Goal: Transaction & Acquisition: Purchase product/service

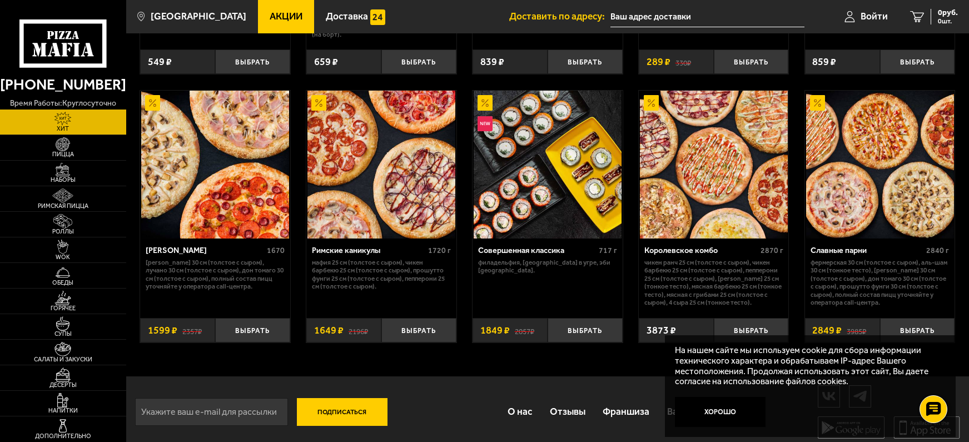
scroll to position [559, 0]
click at [63, 143] on img at bounding box center [62, 144] width 39 height 14
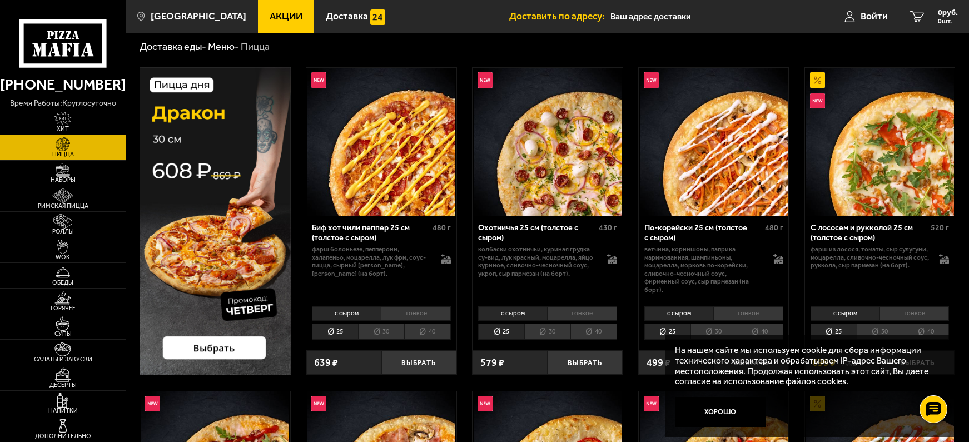
scroll to position [56, 0]
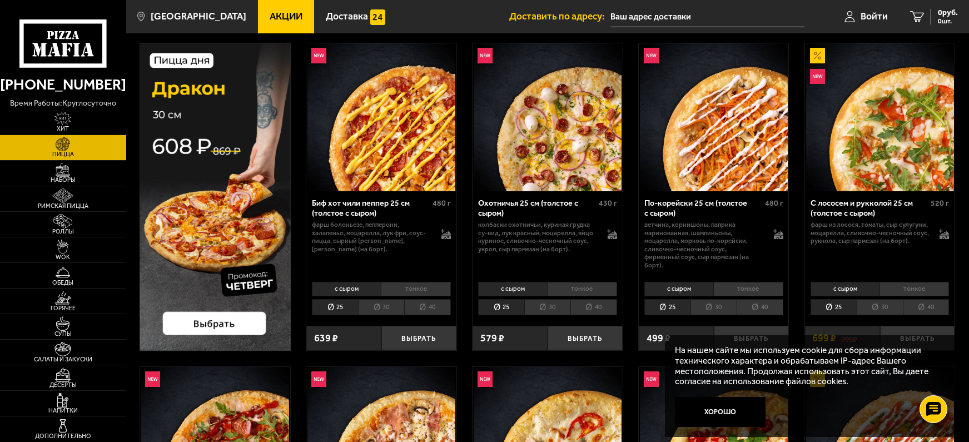
click at [382, 307] on li "30" at bounding box center [381, 307] width 46 height 17
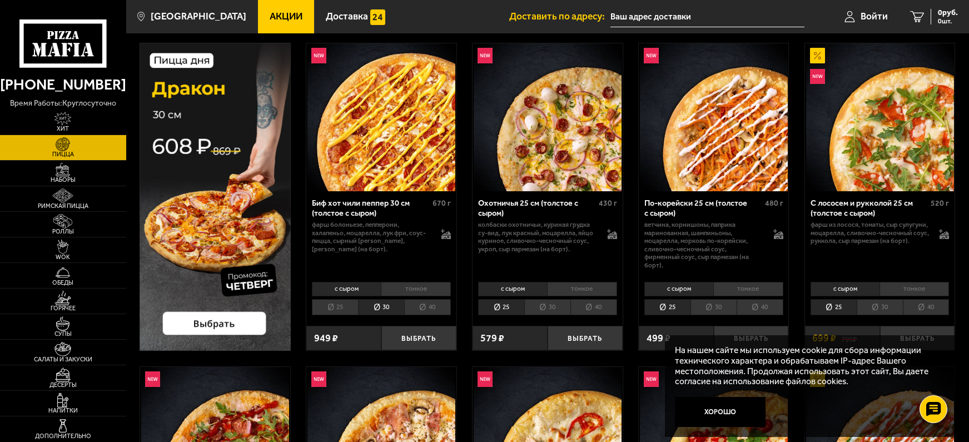
click at [427, 307] on li "40" at bounding box center [427, 307] width 47 height 17
click at [414, 286] on li "тонкое" at bounding box center [415, 289] width 69 height 14
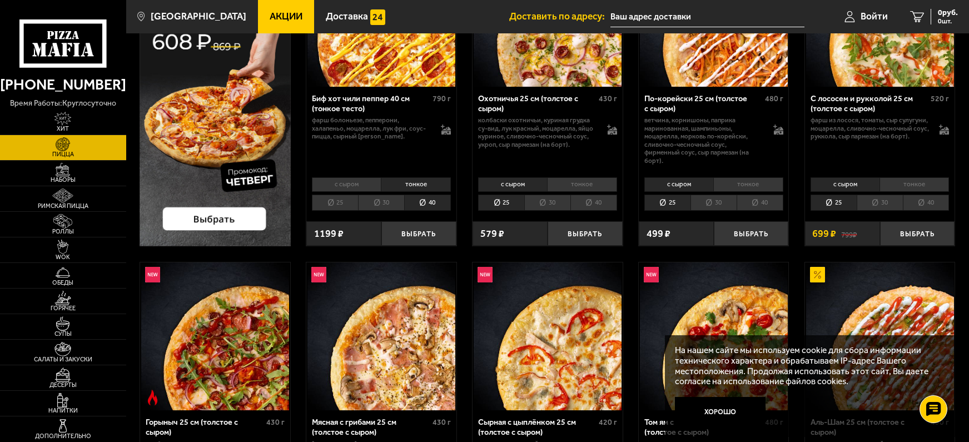
scroll to position [167, 0]
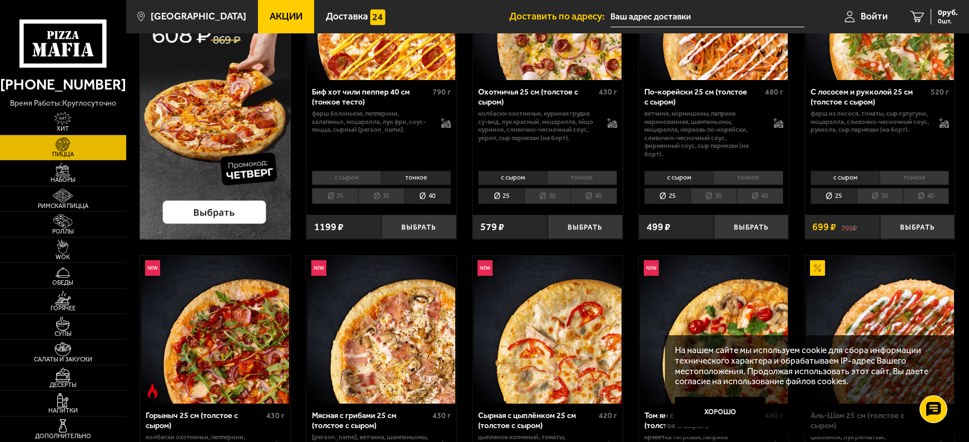
click at [884, 196] on li "30" at bounding box center [880, 196] width 46 height 17
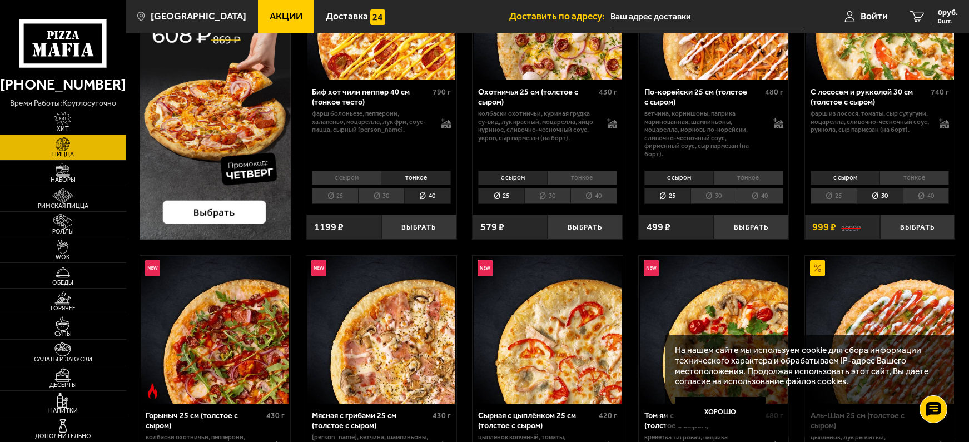
click at [832, 193] on li "25" at bounding box center [834, 196] width 46 height 17
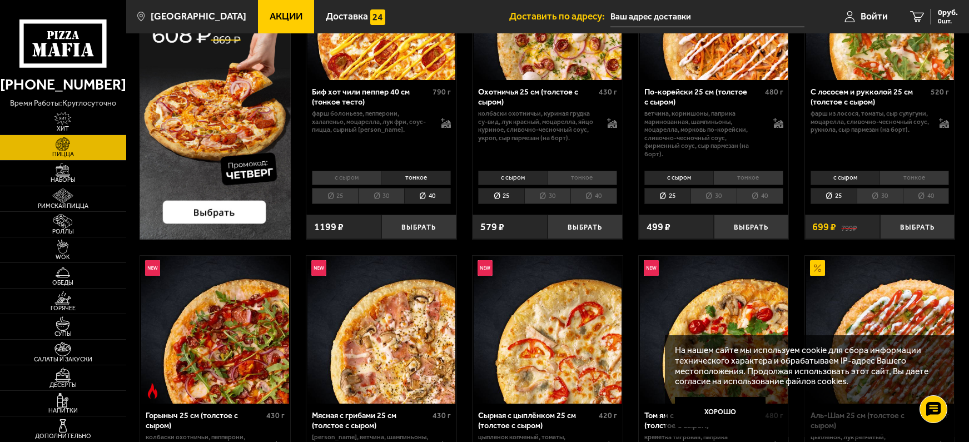
click at [928, 193] on li "40" at bounding box center [926, 196] width 47 height 17
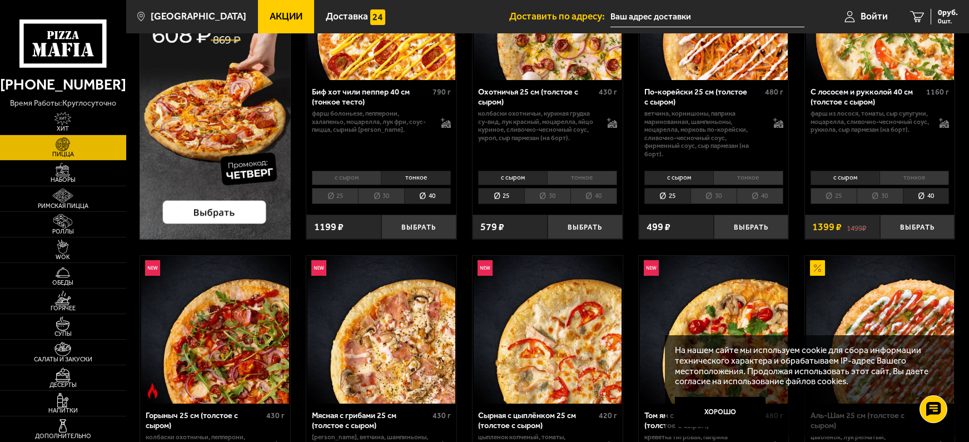
click at [885, 197] on li "30" at bounding box center [880, 196] width 46 height 17
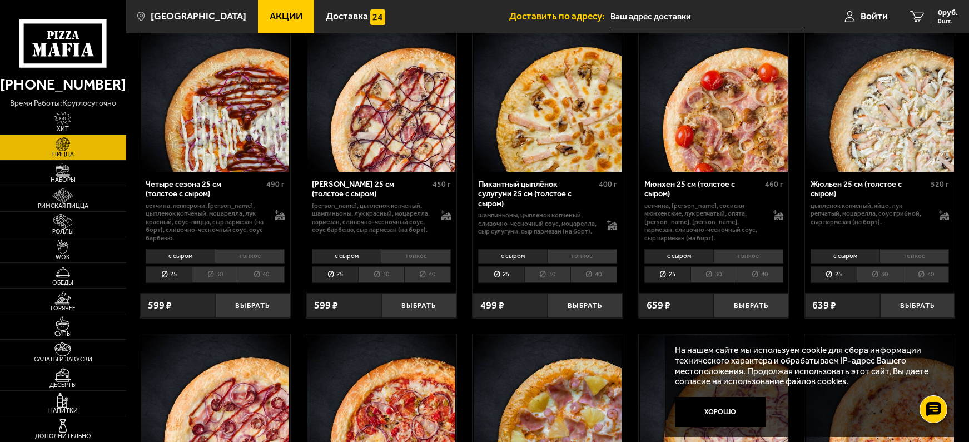
scroll to position [1612, 0]
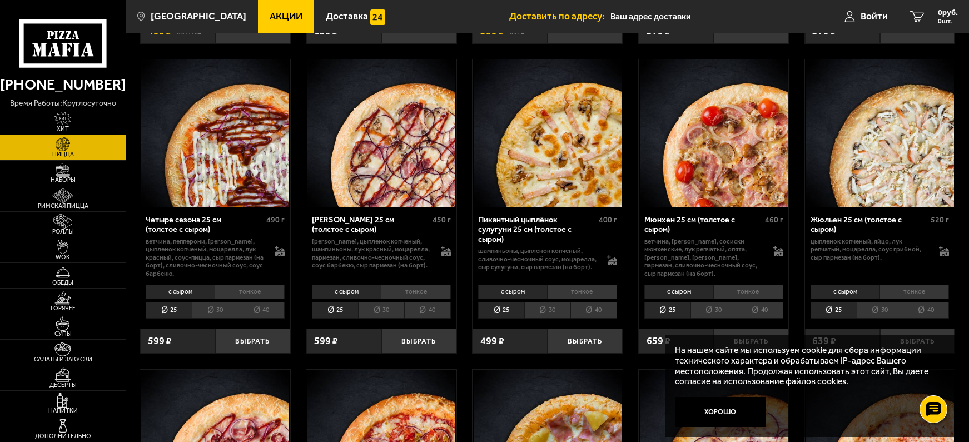
click at [220, 294] on li "тонкое" at bounding box center [249, 292] width 69 height 14
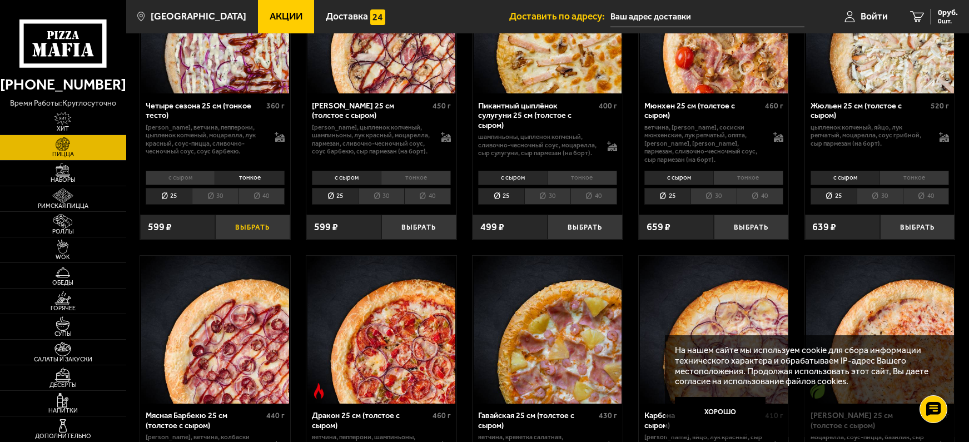
scroll to position [1835, 0]
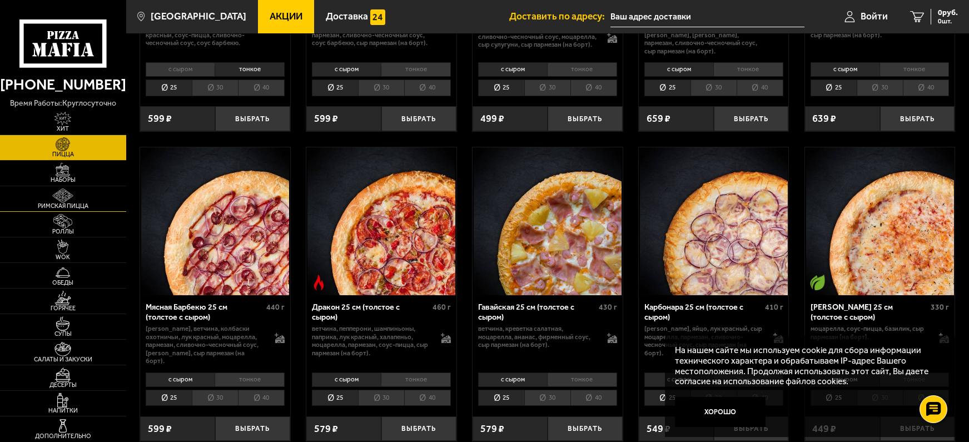
click at [68, 203] on span "Римская пицца" at bounding box center [63, 206] width 126 height 6
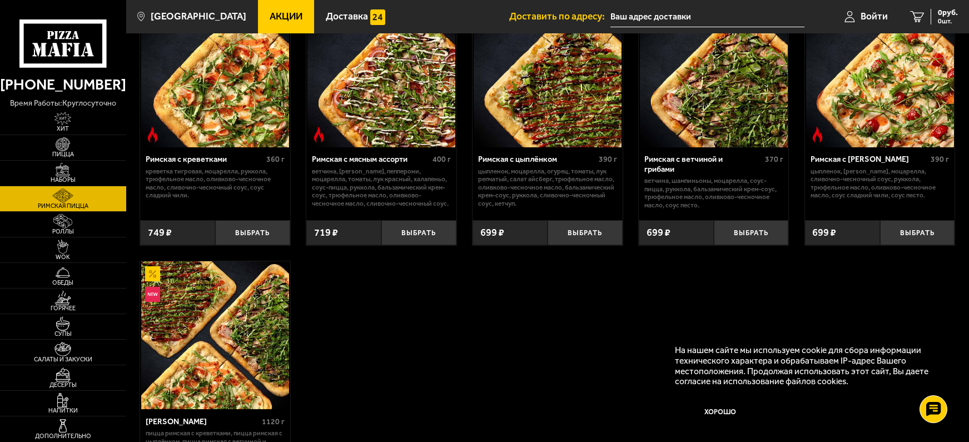
scroll to position [167, 0]
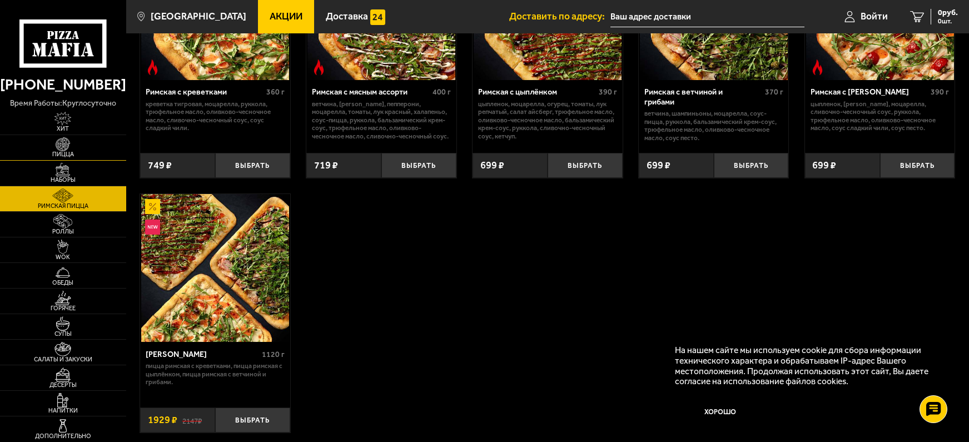
click at [63, 146] on img at bounding box center [62, 144] width 39 height 14
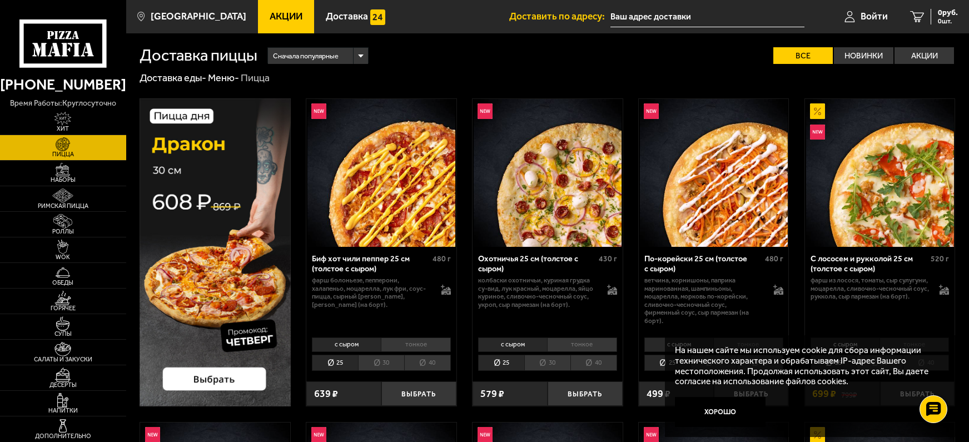
click at [383, 359] on li "30" at bounding box center [381, 363] width 46 height 17
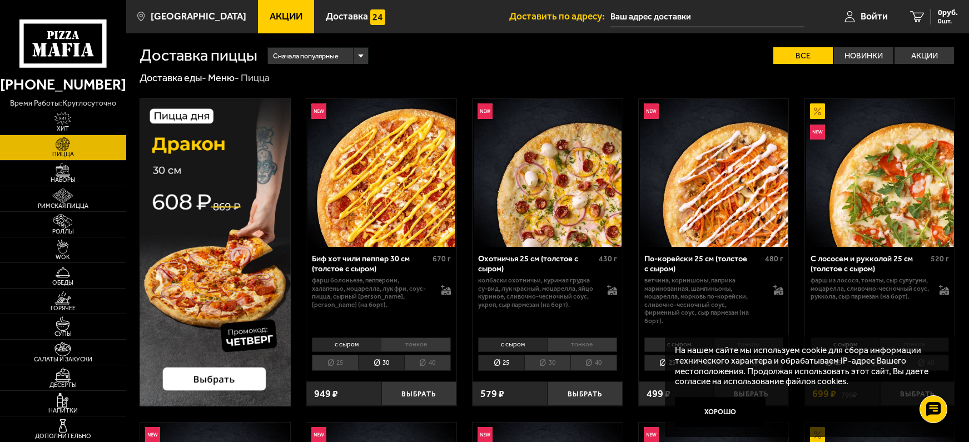
click at [416, 342] on li "тонкое" at bounding box center [415, 344] width 69 height 14
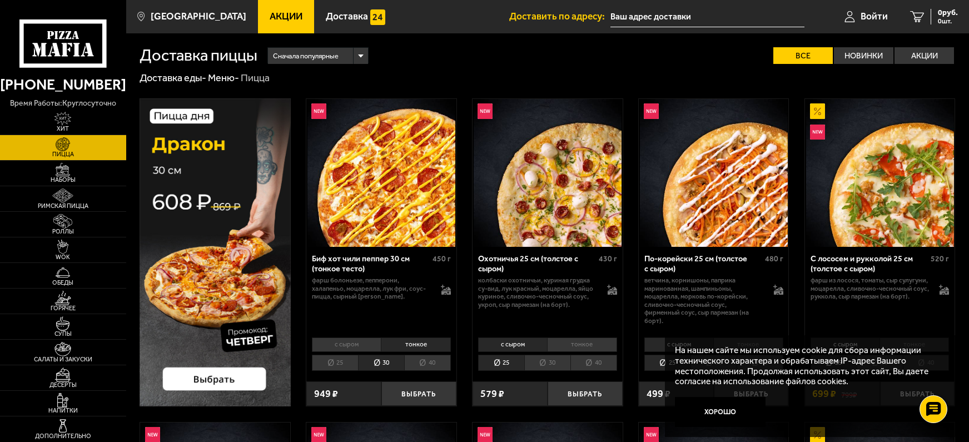
click at [270, 14] on span "Акции" at bounding box center [286, 16] width 33 height 9
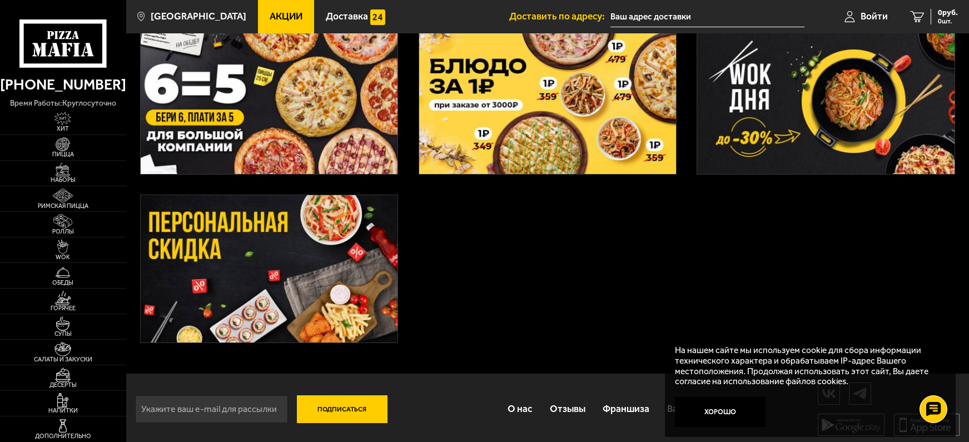
scroll to position [415, 0]
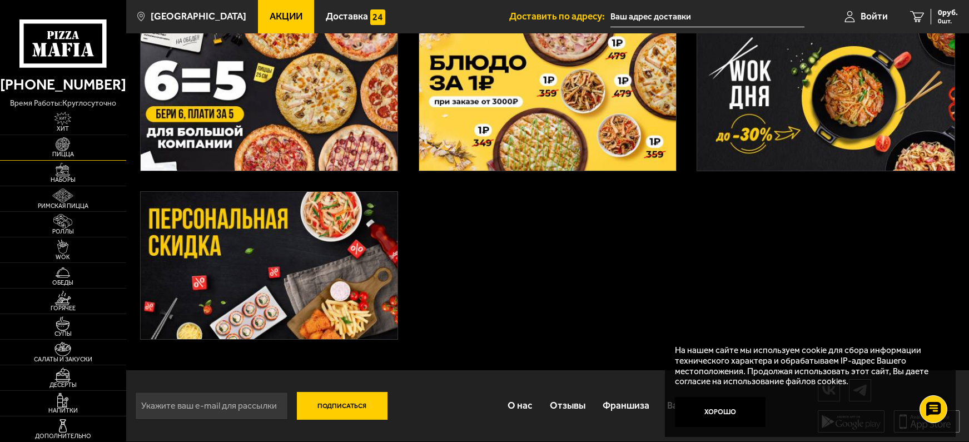
click at [67, 148] on img at bounding box center [62, 144] width 39 height 14
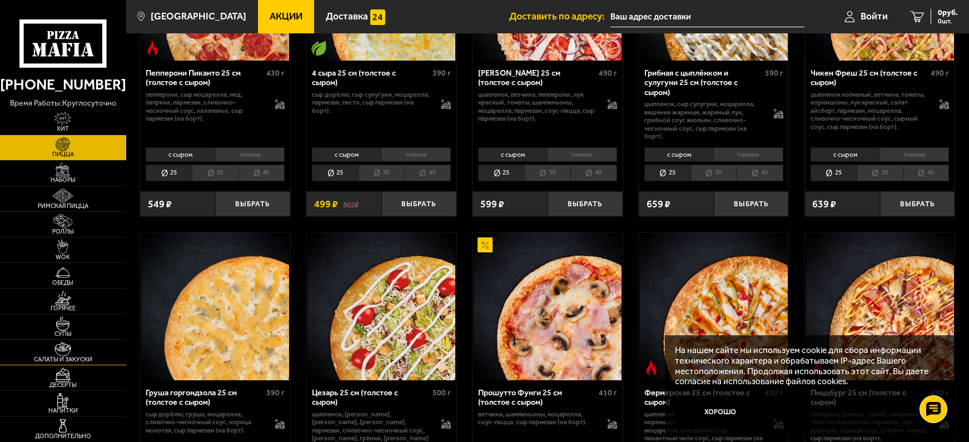
scroll to position [834, 0]
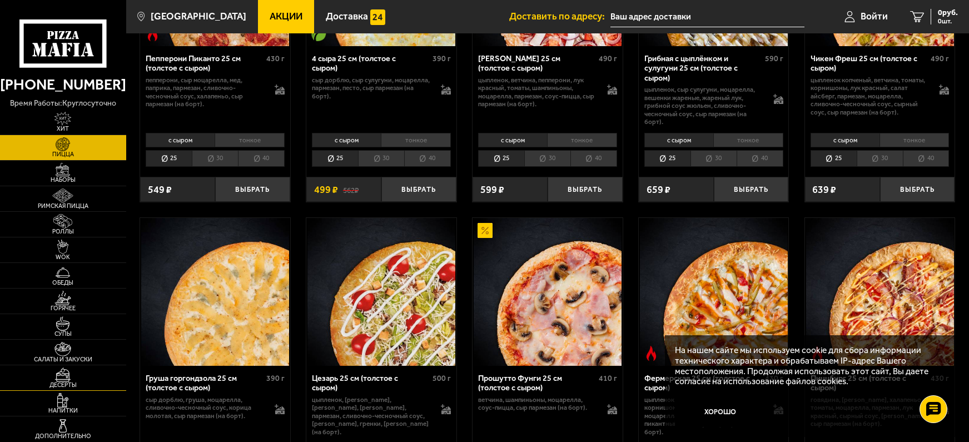
click at [59, 374] on img at bounding box center [62, 374] width 39 height 14
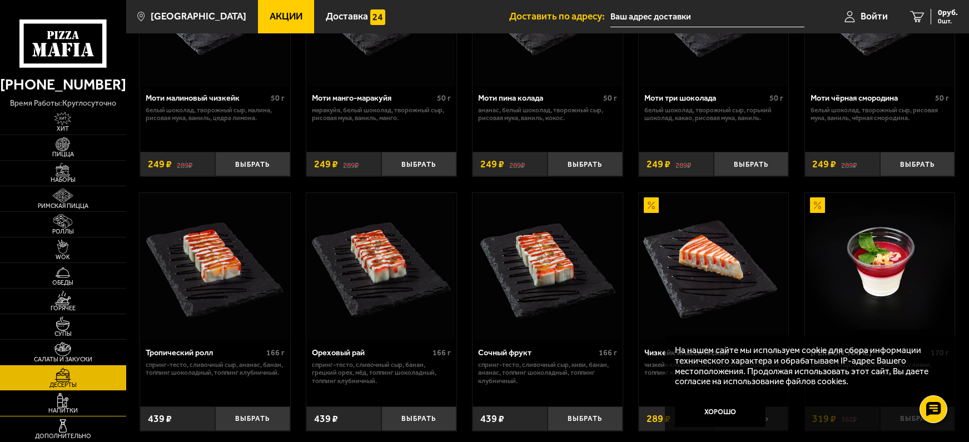
scroll to position [167, 0]
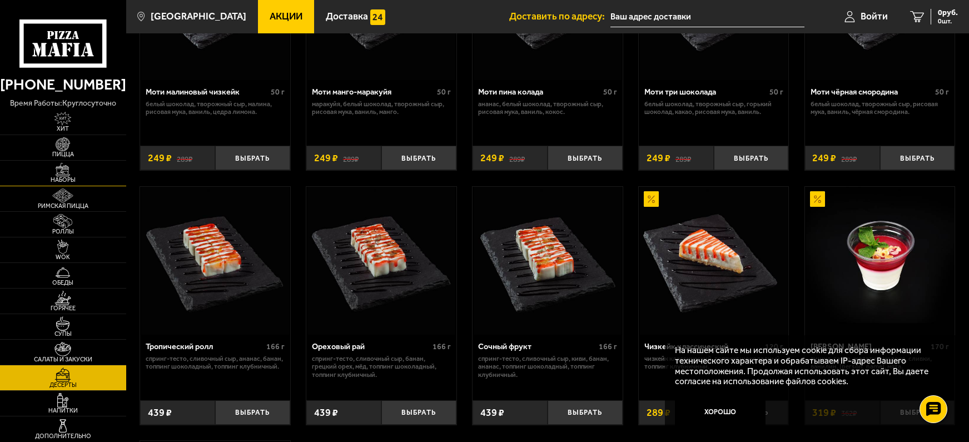
click at [62, 175] on img at bounding box center [62, 170] width 39 height 14
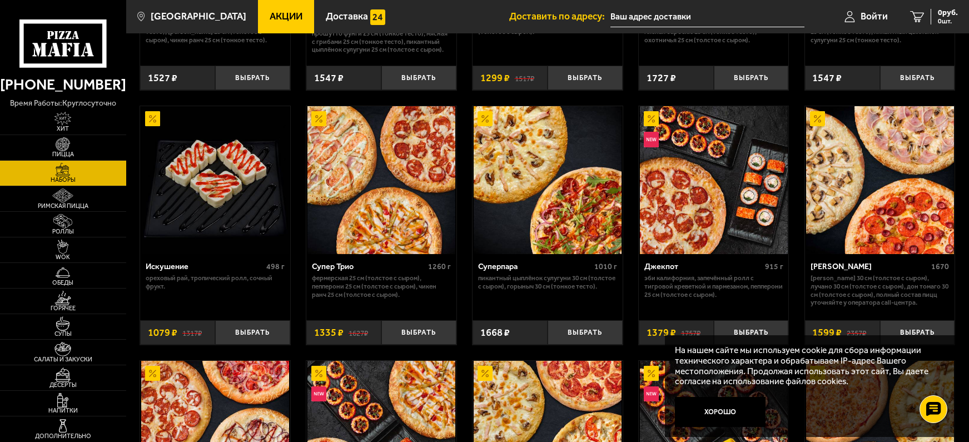
scroll to position [500, 0]
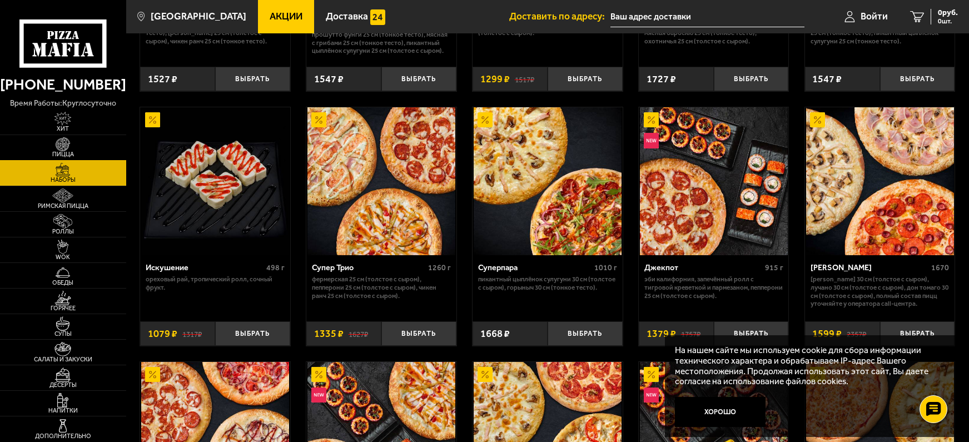
click at [64, 142] on img at bounding box center [62, 144] width 39 height 14
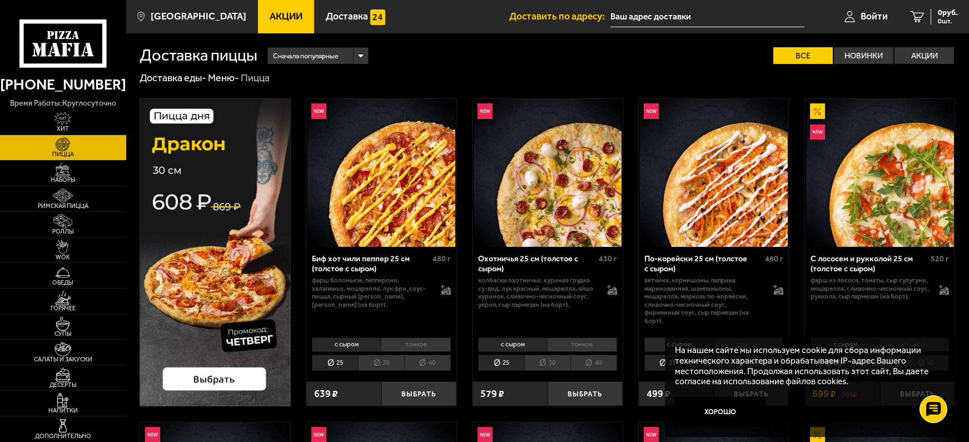
click at [362, 54] on div "Сначала популярные" at bounding box center [318, 56] width 100 height 16
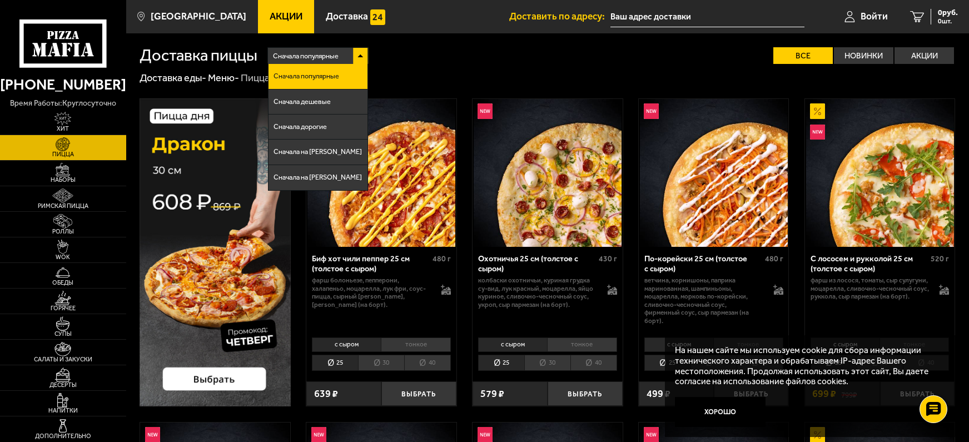
click at [335, 76] on span "Сначала популярные" at bounding box center [307, 76] width 66 height 7
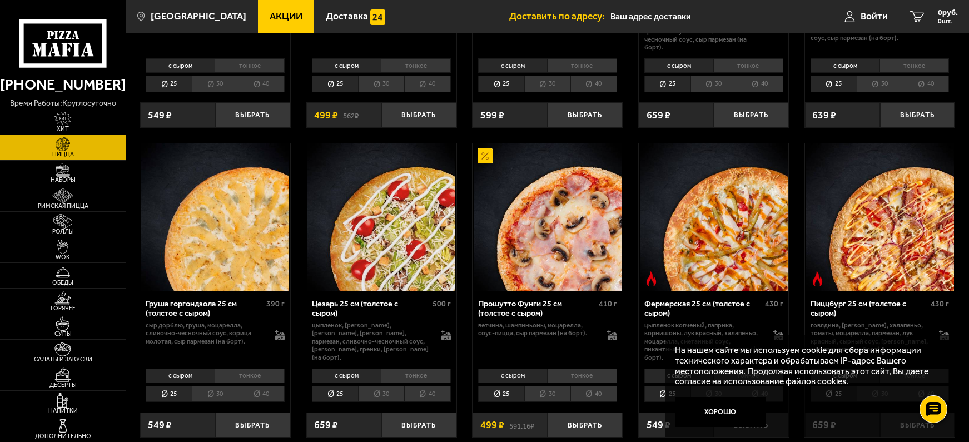
scroll to position [945, 0]
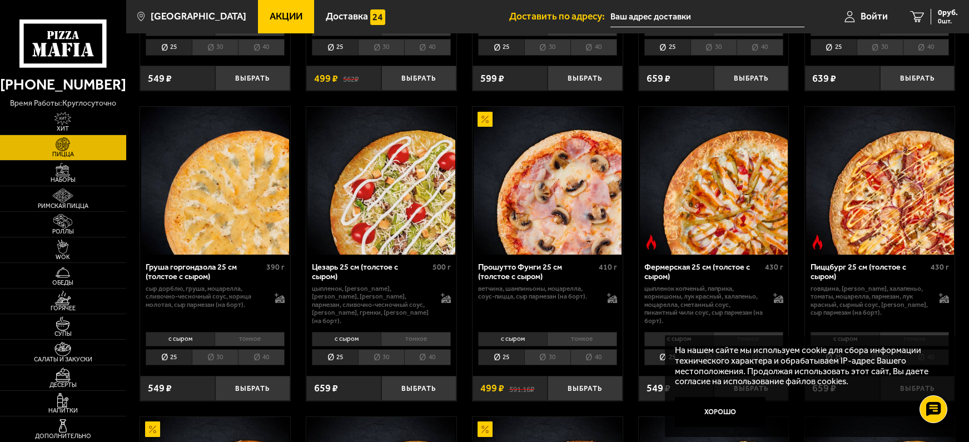
click at [585, 339] on li "тонкое" at bounding box center [581, 339] width 69 height 14
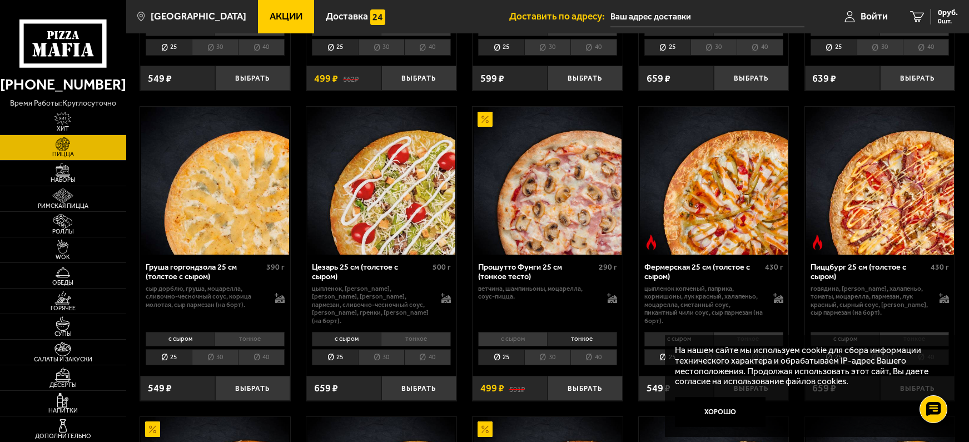
click at [552, 359] on li "30" at bounding box center [547, 357] width 46 height 17
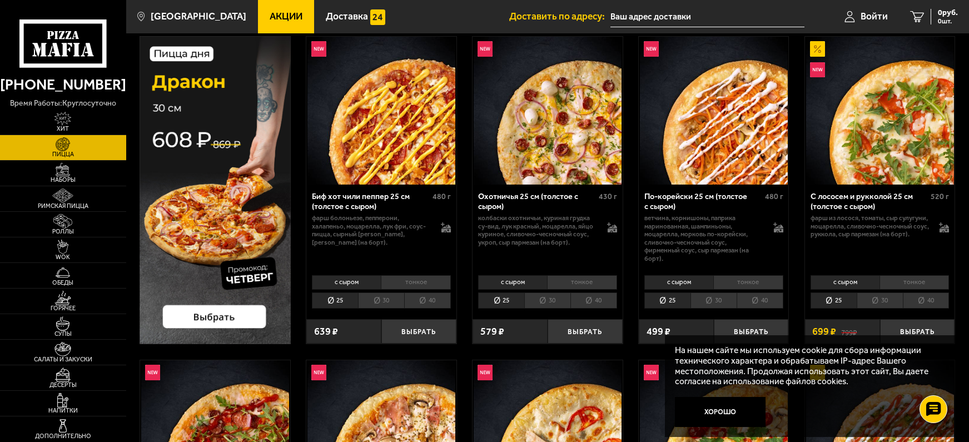
scroll to position [0, 0]
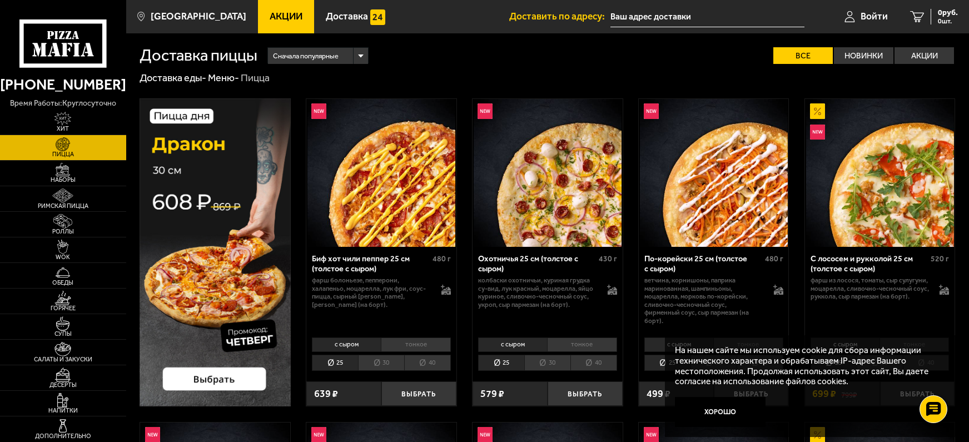
click at [415, 343] on li "тонкое" at bounding box center [415, 344] width 69 height 14
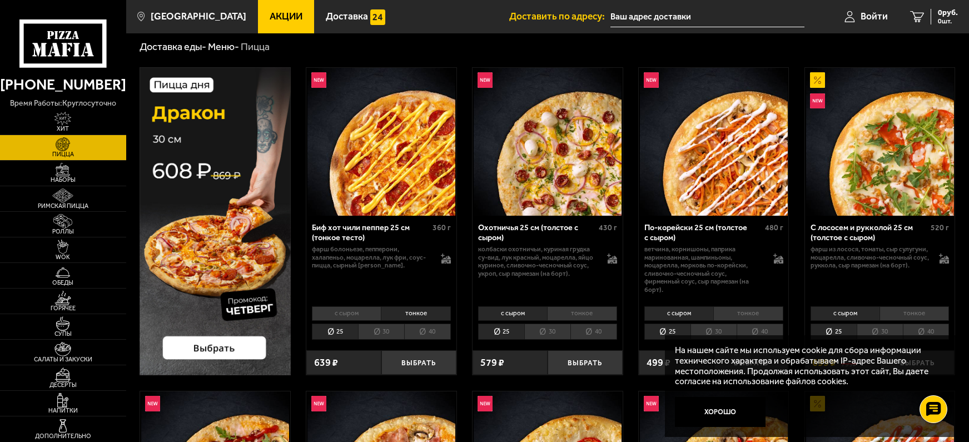
scroll to position [56, 0]
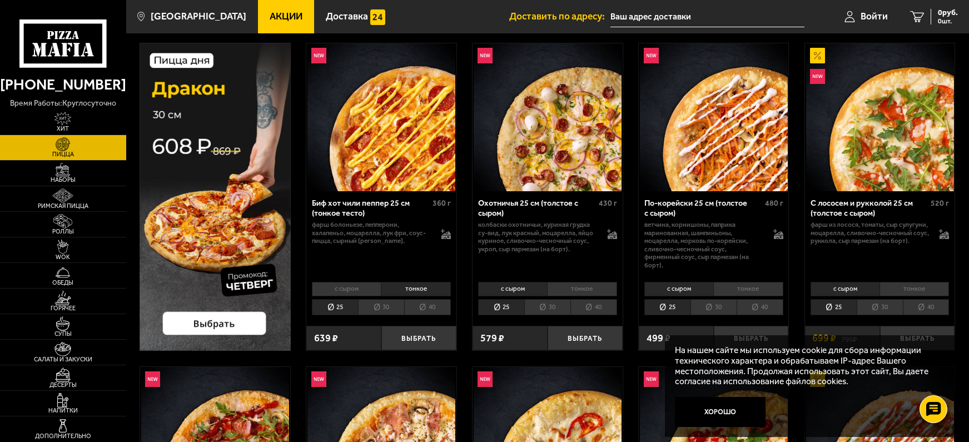
click at [917, 286] on li "тонкое" at bounding box center [913, 289] width 69 height 14
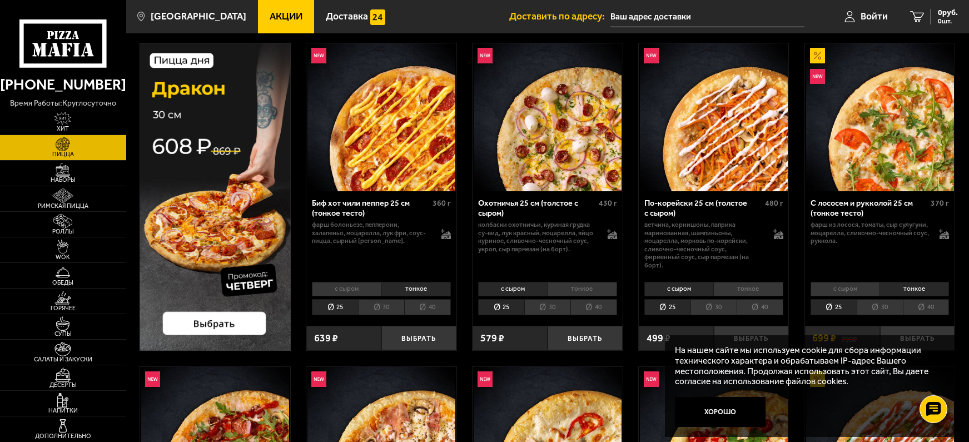
click at [880, 302] on li "30" at bounding box center [880, 307] width 46 height 17
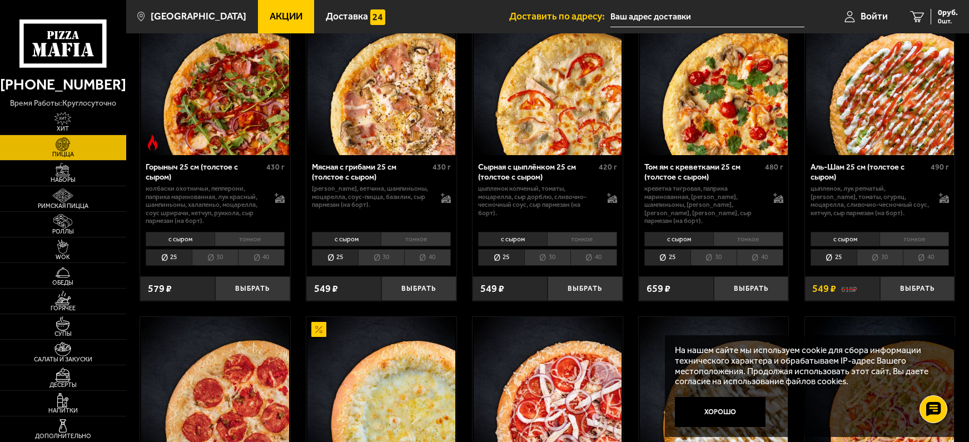
scroll to position [445, 0]
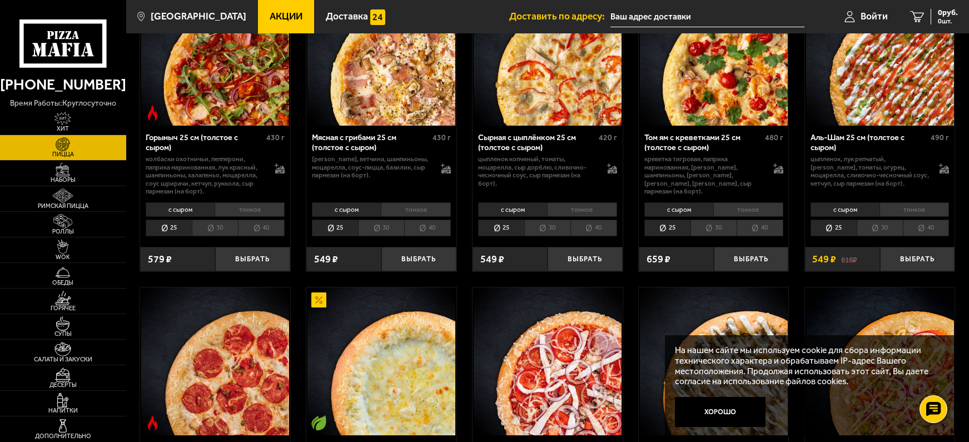
click at [906, 208] on li "тонкое" at bounding box center [913, 209] width 69 height 14
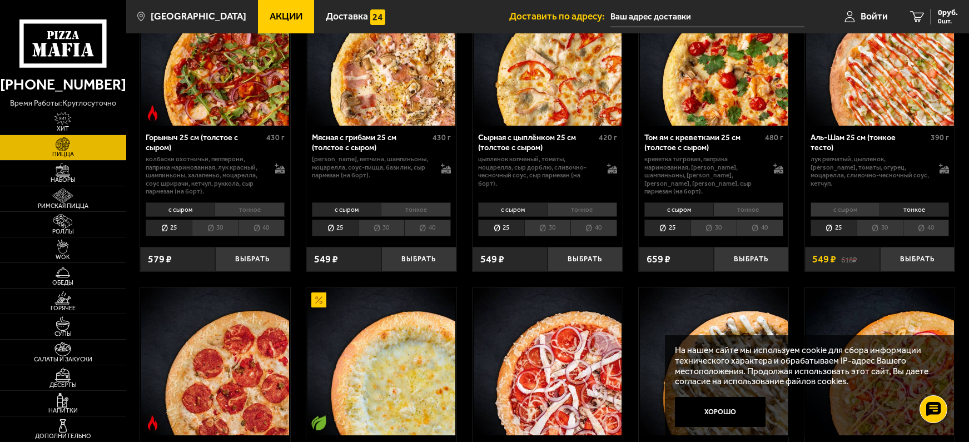
click at [877, 226] on li "30" at bounding box center [880, 228] width 46 height 17
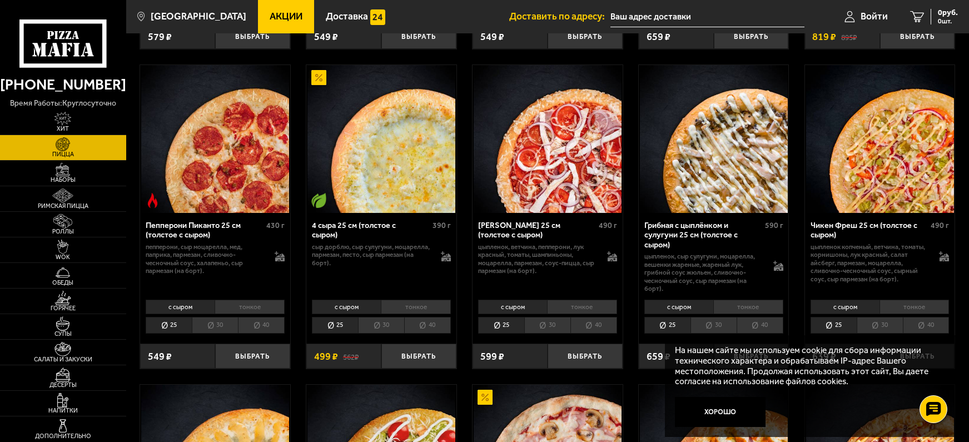
scroll to position [723, 0]
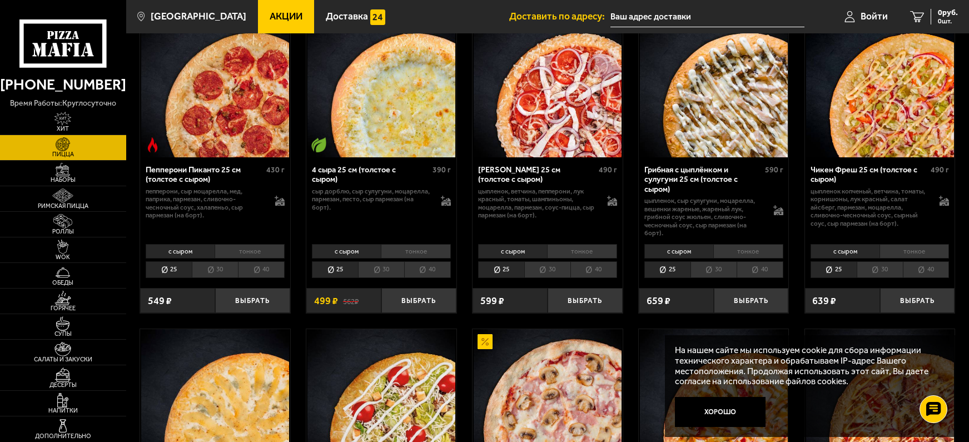
click at [748, 253] on li "тонкое" at bounding box center [747, 251] width 69 height 14
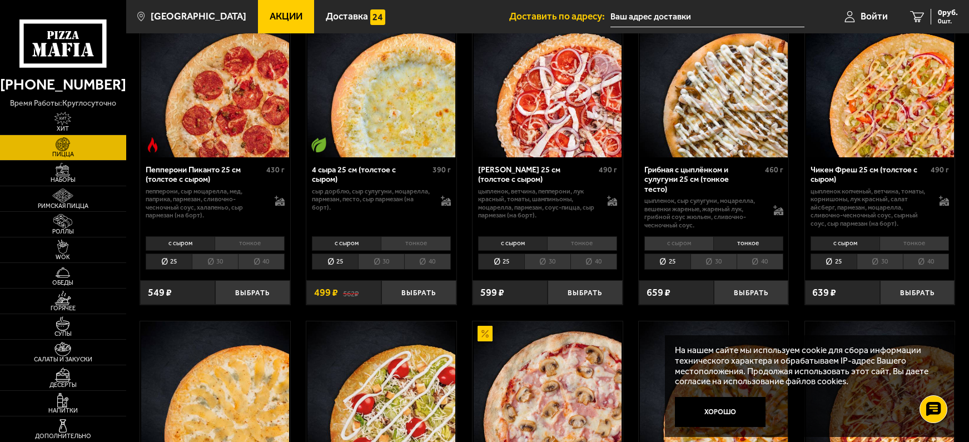
click at [711, 262] on li "30" at bounding box center [713, 261] width 46 height 17
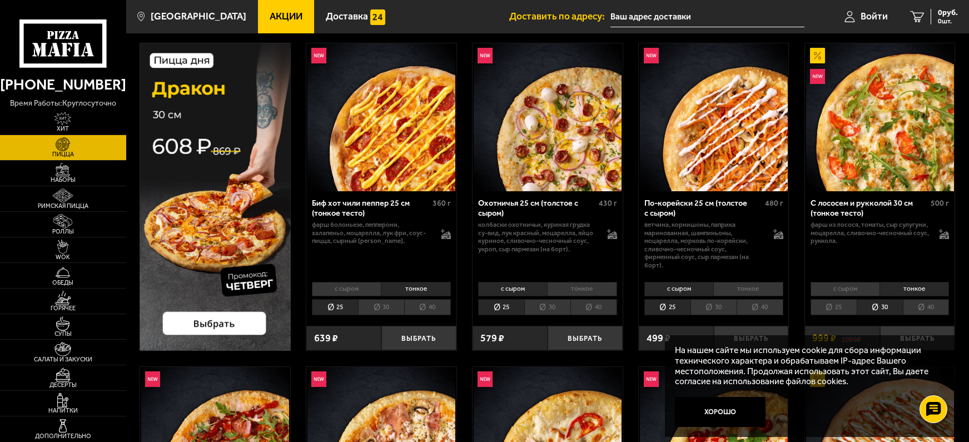
scroll to position [0, 0]
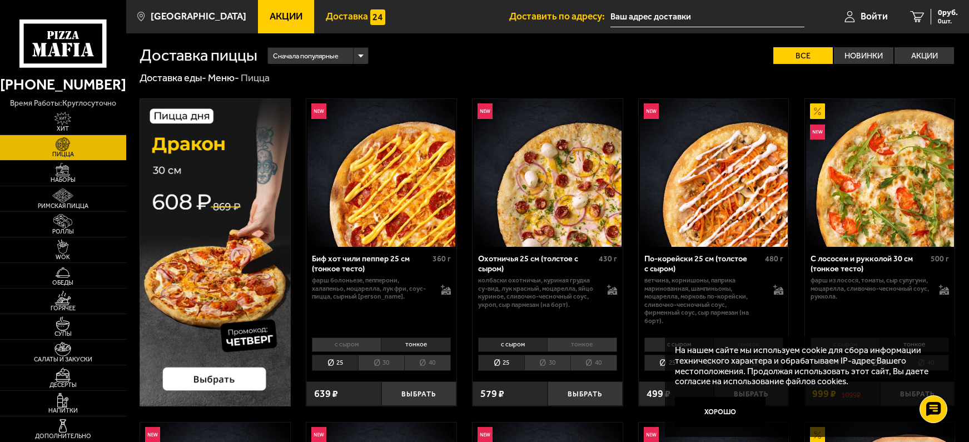
click at [334, 14] on span "Доставка" at bounding box center [347, 16] width 42 height 9
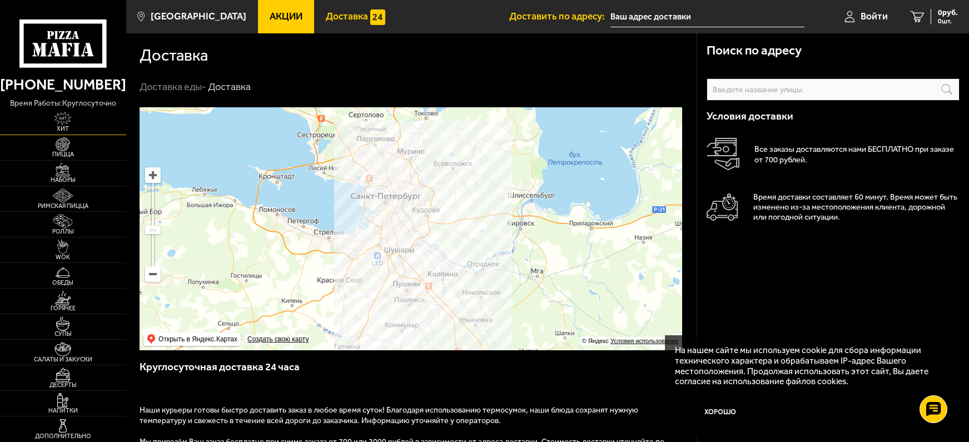
click at [64, 116] on img at bounding box center [62, 119] width 39 height 14
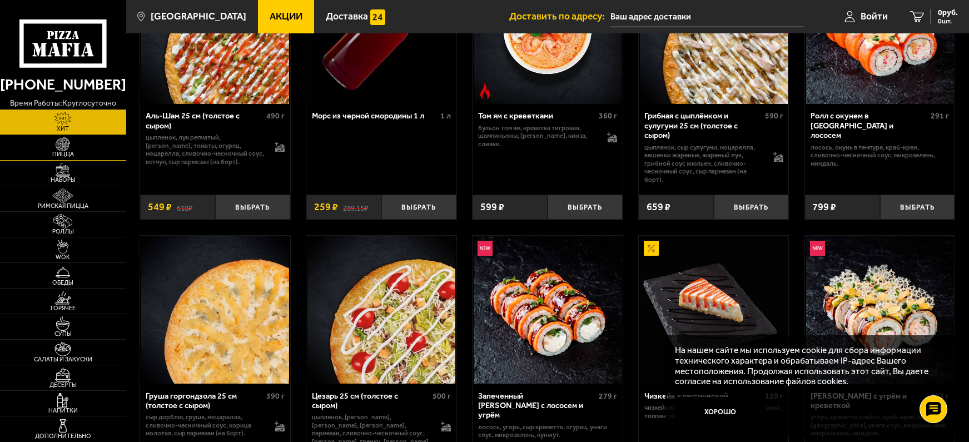
scroll to position [114, 0]
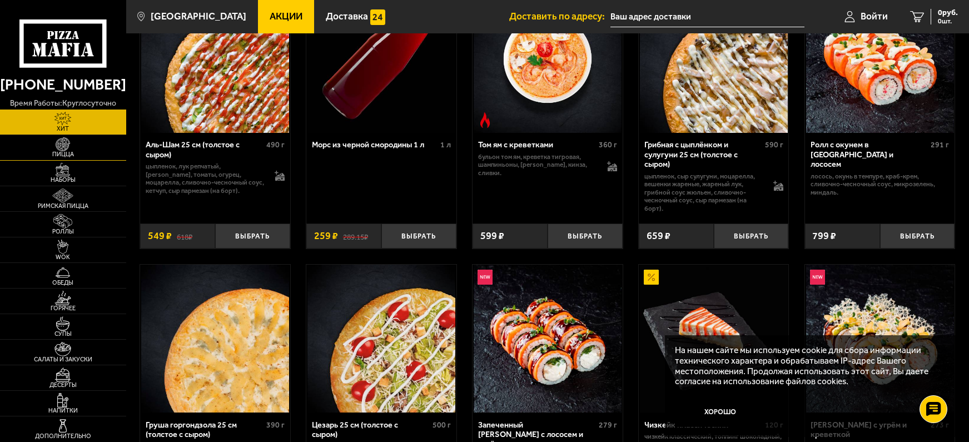
click at [63, 144] on img at bounding box center [62, 144] width 39 height 14
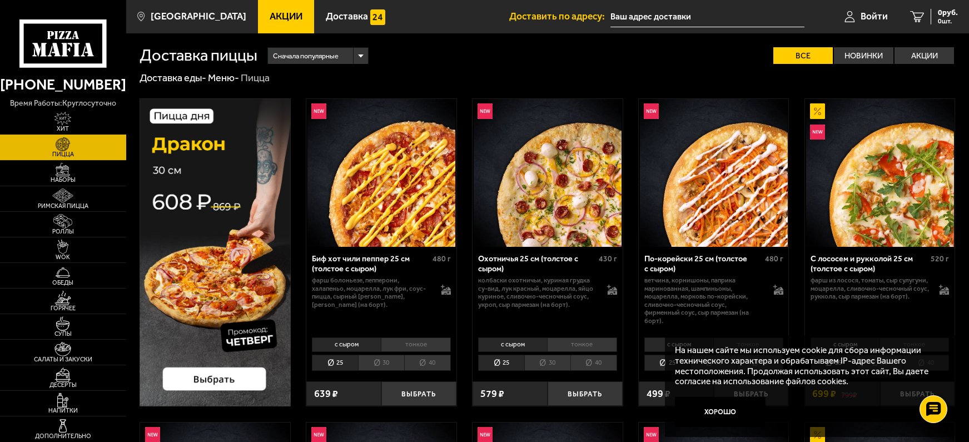
click at [65, 117] on img at bounding box center [62, 119] width 39 height 14
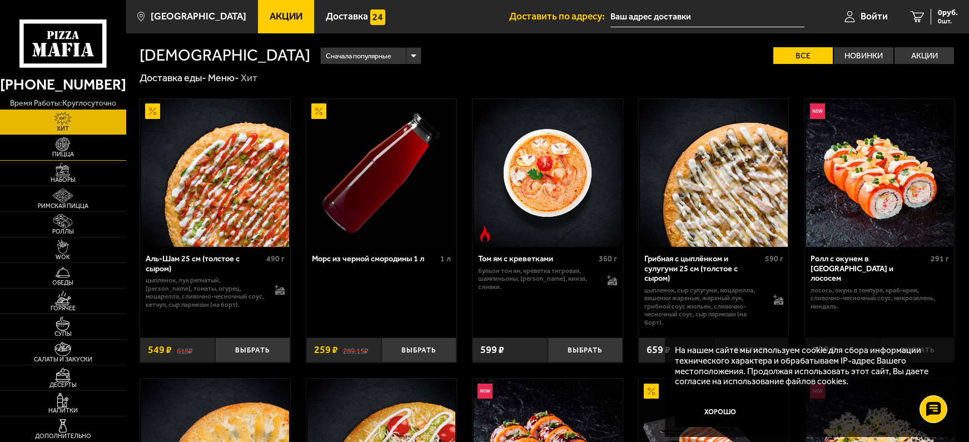
click at [59, 149] on img at bounding box center [62, 144] width 39 height 14
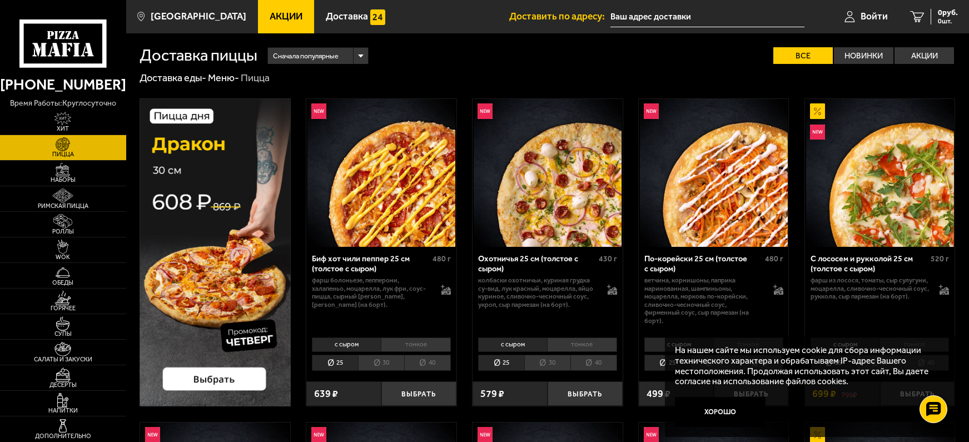
scroll to position [56, 0]
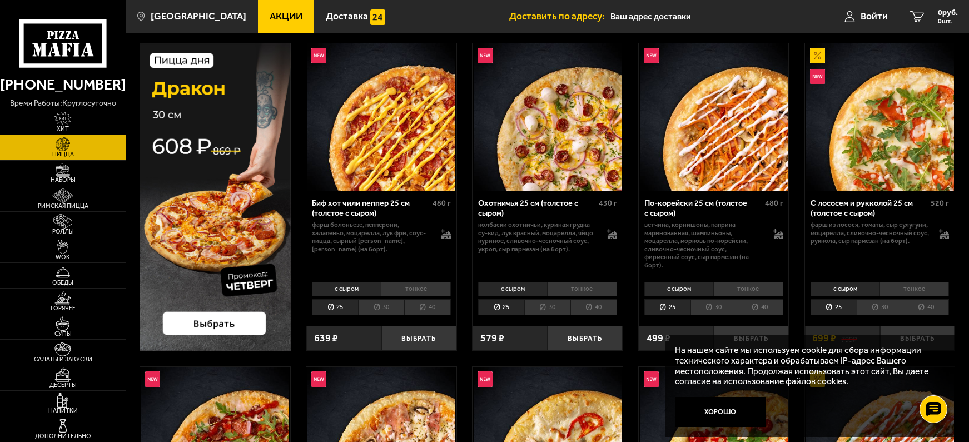
click at [919, 287] on li "тонкое" at bounding box center [913, 289] width 69 height 14
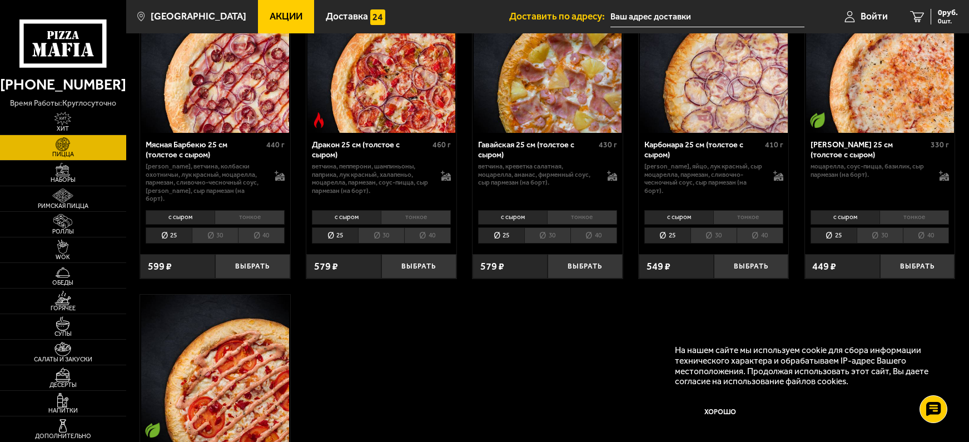
scroll to position [2001, 0]
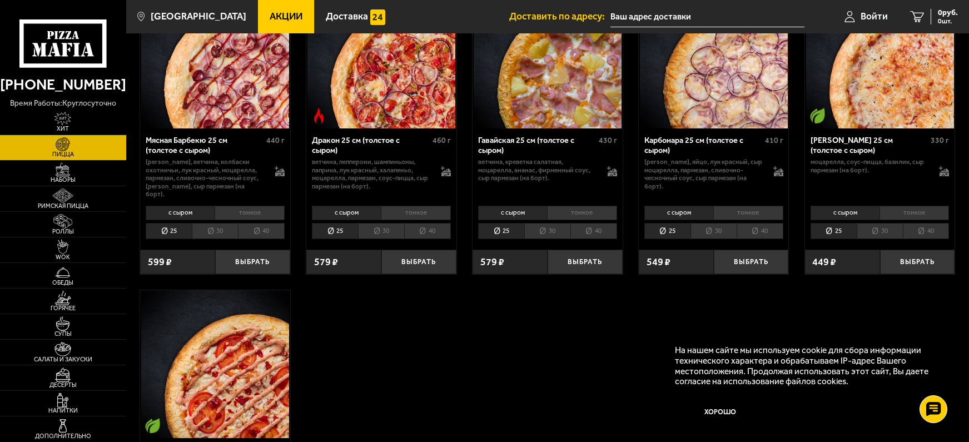
click at [914, 207] on li "тонкое" at bounding box center [913, 213] width 69 height 14
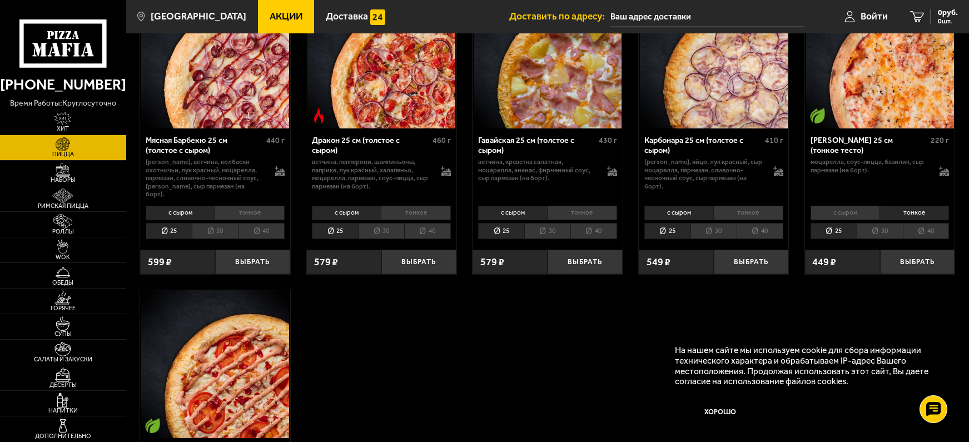
click at [883, 226] on li "30" at bounding box center [880, 231] width 46 height 17
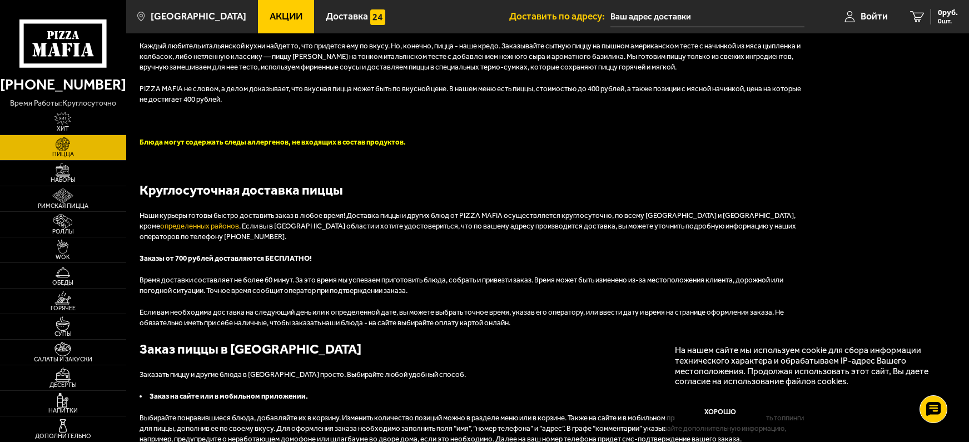
scroll to position [2613, 0]
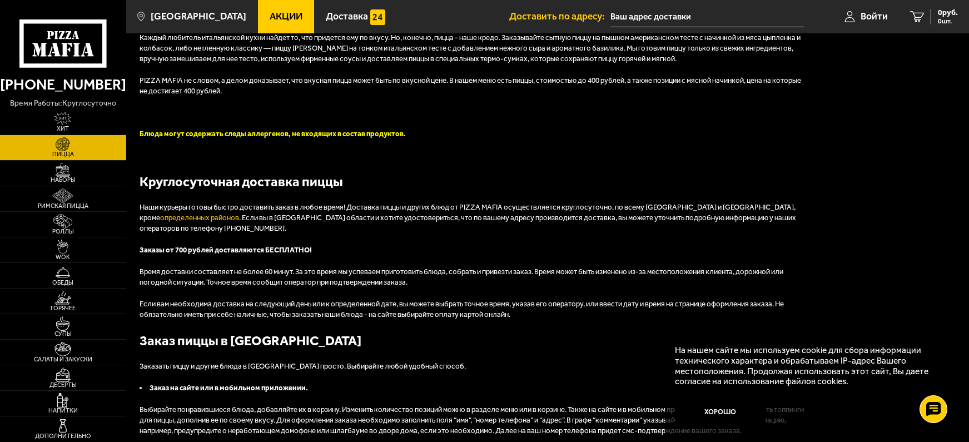
click at [63, 144] on img at bounding box center [62, 144] width 39 height 14
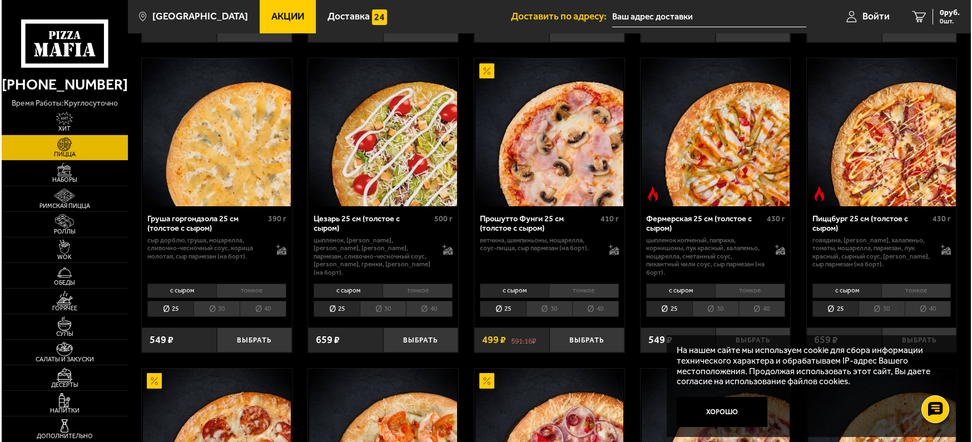
scroll to position [1001, 0]
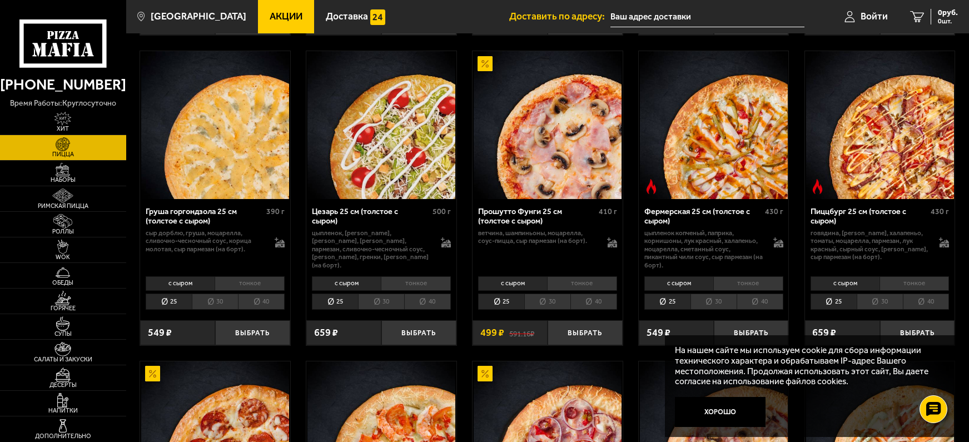
click at [745, 285] on li "тонкое" at bounding box center [747, 283] width 69 height 14
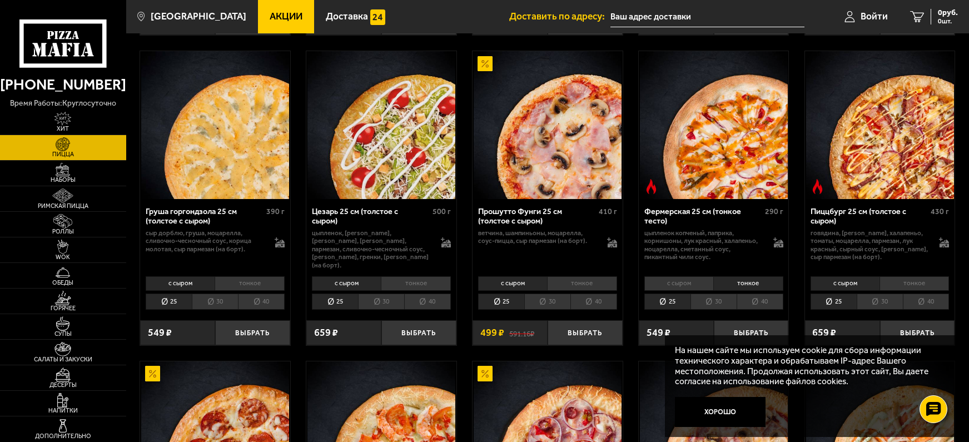
click at [717, 295] on li "30" at bounding box center [713, 302] width 46 height 17
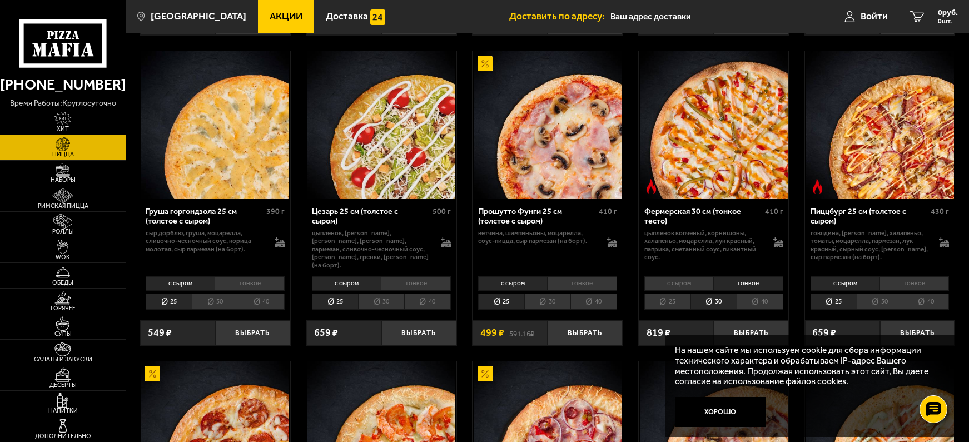
click at [650, 187] on img at bounding box center [651, 186] width 15 height 15
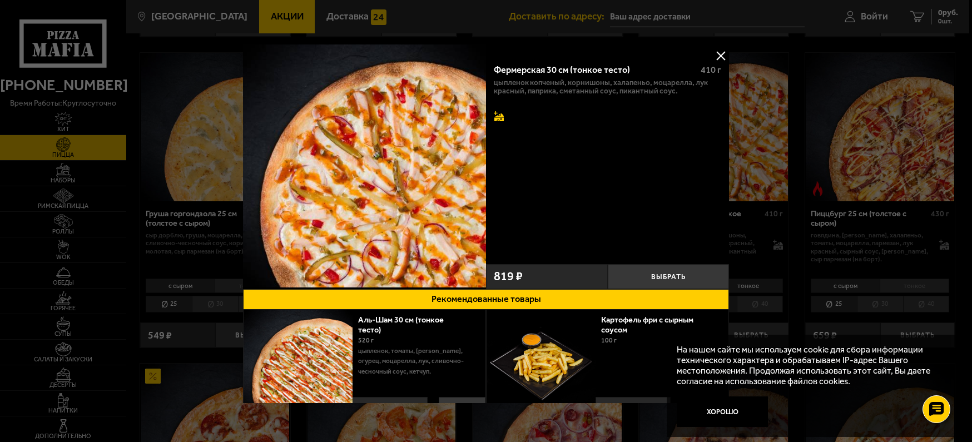
click at [496, 117] on icon at bounding box center [498, 117] width 9 height 8
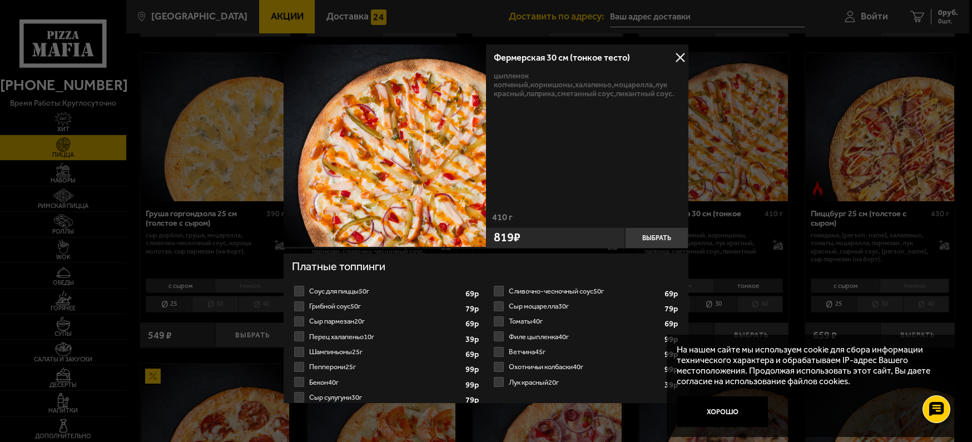
click at [678, 59] on button at bounding box center [680, 57] width 17 height 17
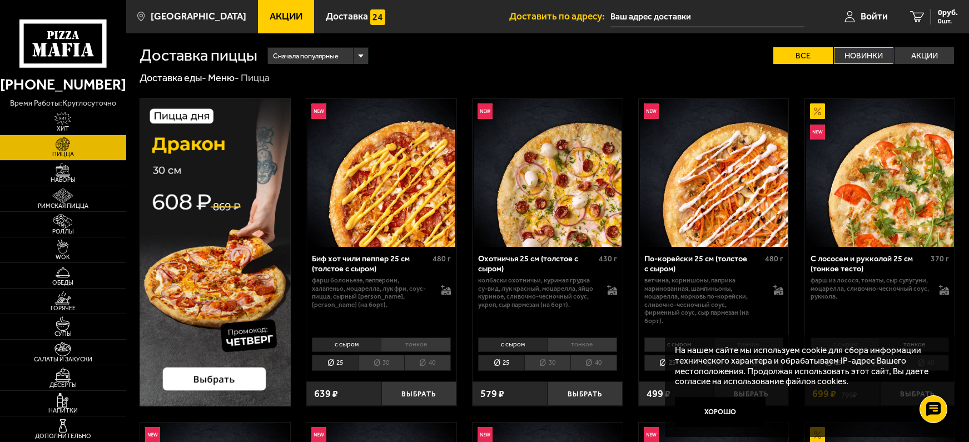
click at [868, 55] on label "Новинки" at bounding box center [863, 55] width 59 height 17
click at [0, 0] on input "Новинки" at bounding box center [0, 0] width 0 height 0
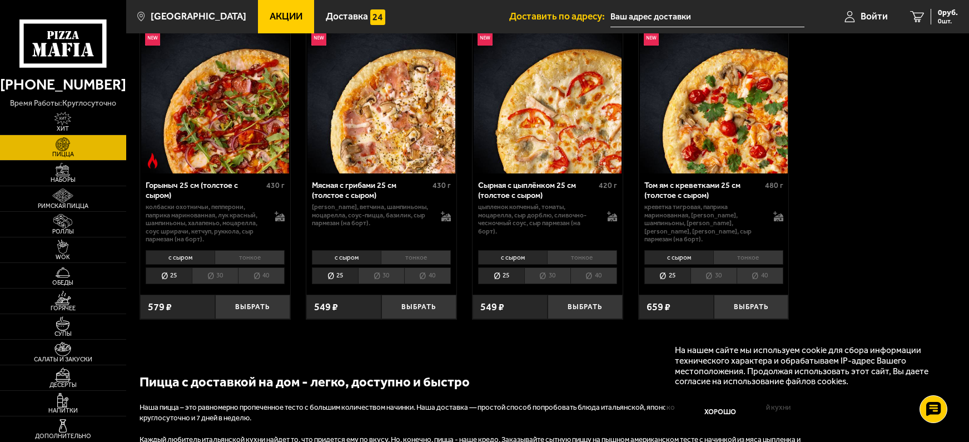
scroll to position [222, 0]
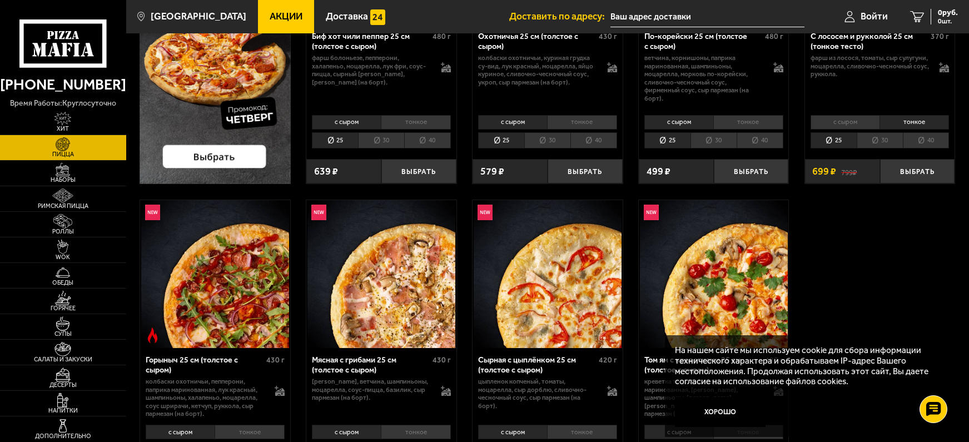
click at [61, 141] on img at bounding box center [62, 144] width 39 height 14
